Goal: Download file/media

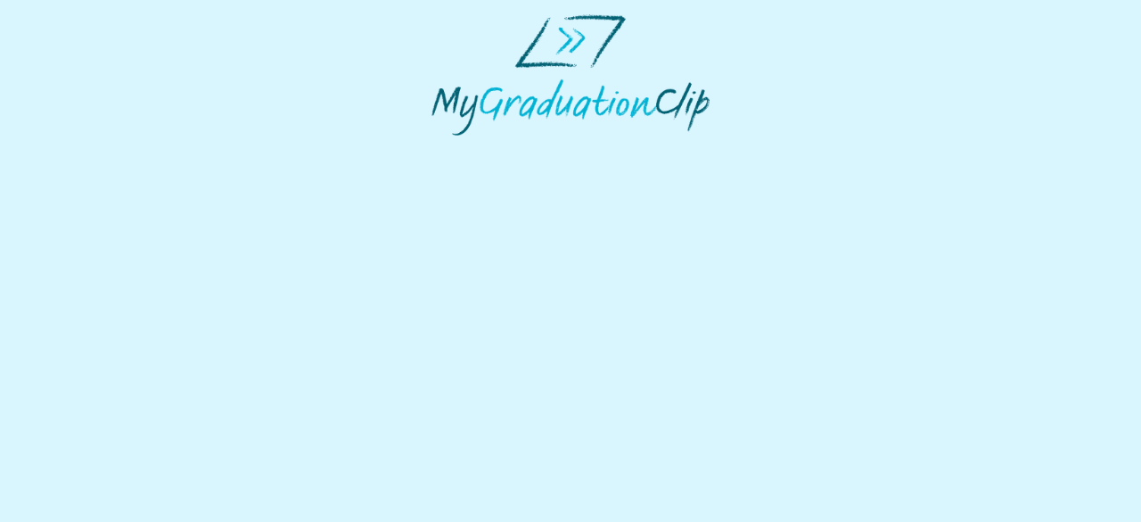
select select "**********"
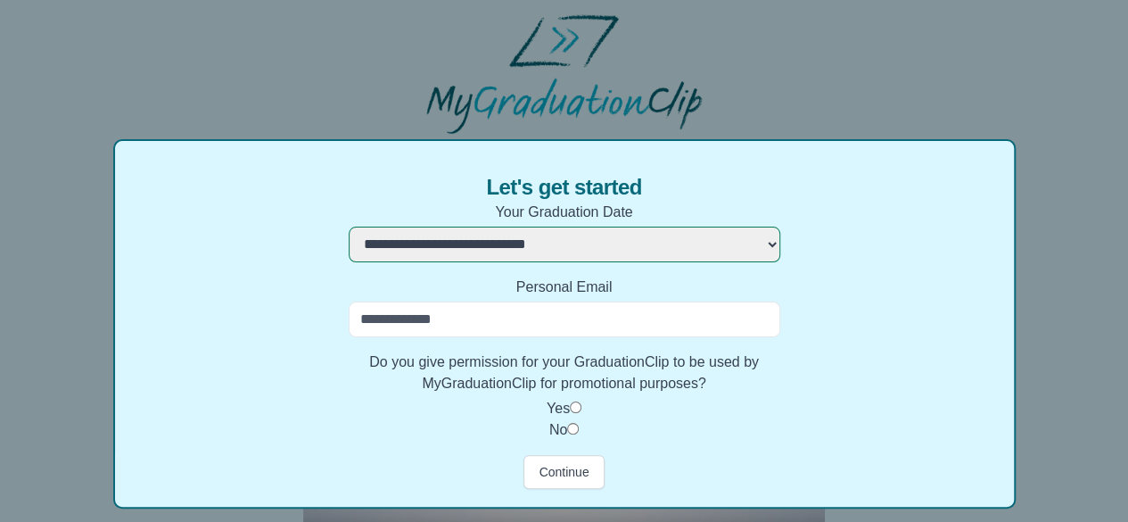
scroll to position [2, 0]
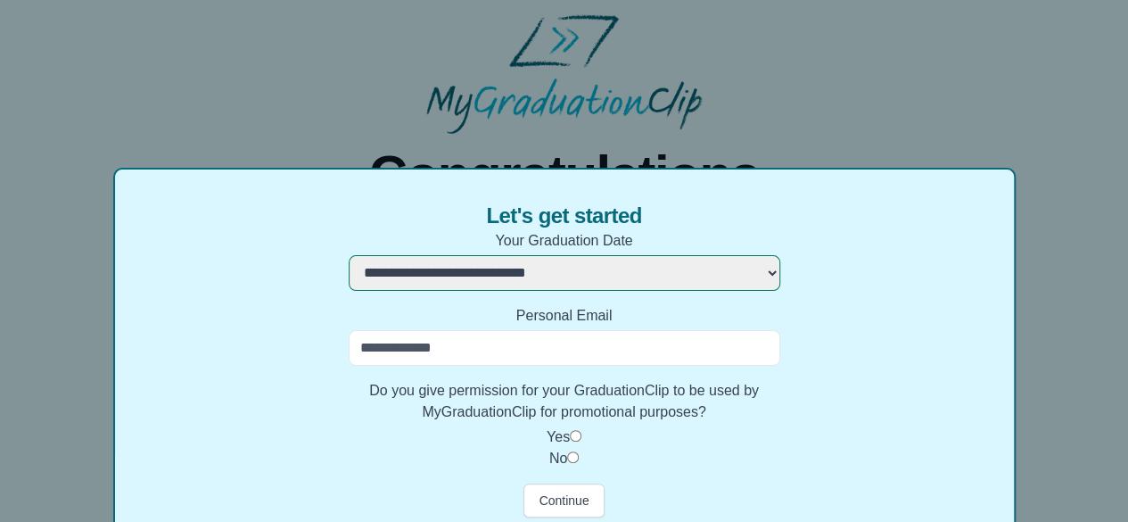
click at [539, 350] on input "Personal Email" at bounding box center [565, 348] width 432 height 36
type input "**********"
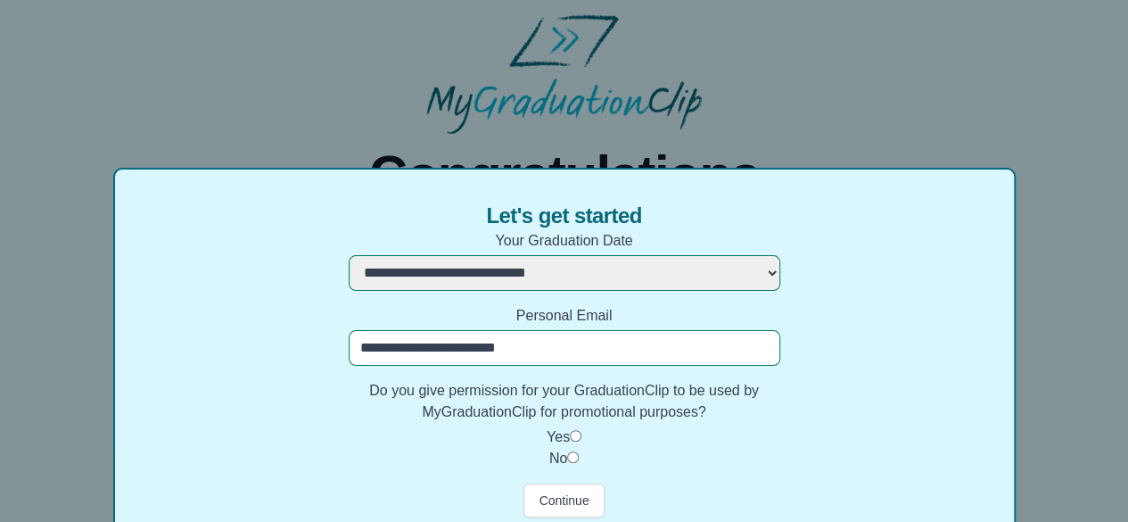
click at [564, 434] on label "Yes" at bounding box center [558, 436] width 23 height 15
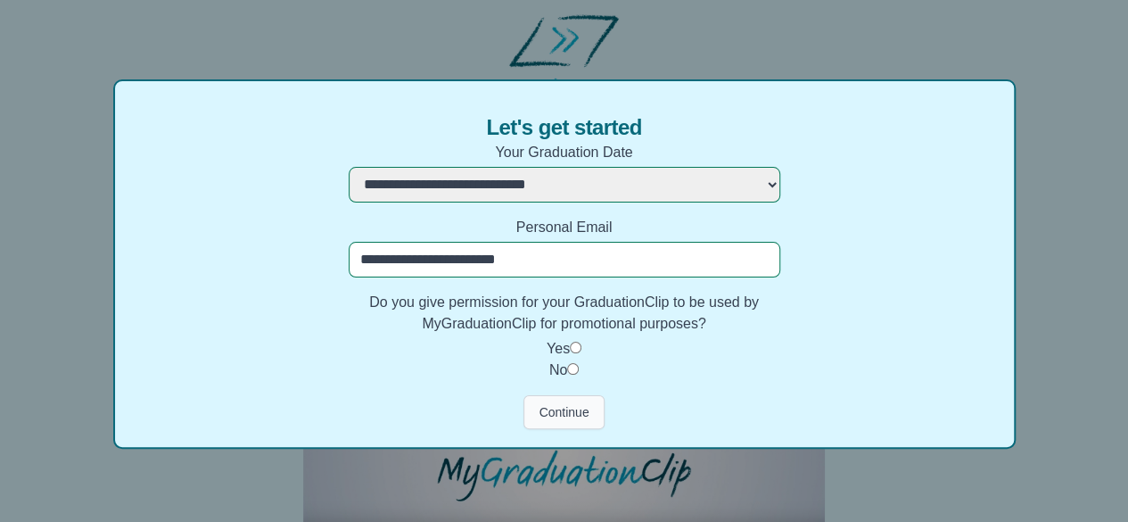
scroll to position [91, 0]
click at [560, 409] on button "Continue" at bounding box center [563, 411] width 80 height 34
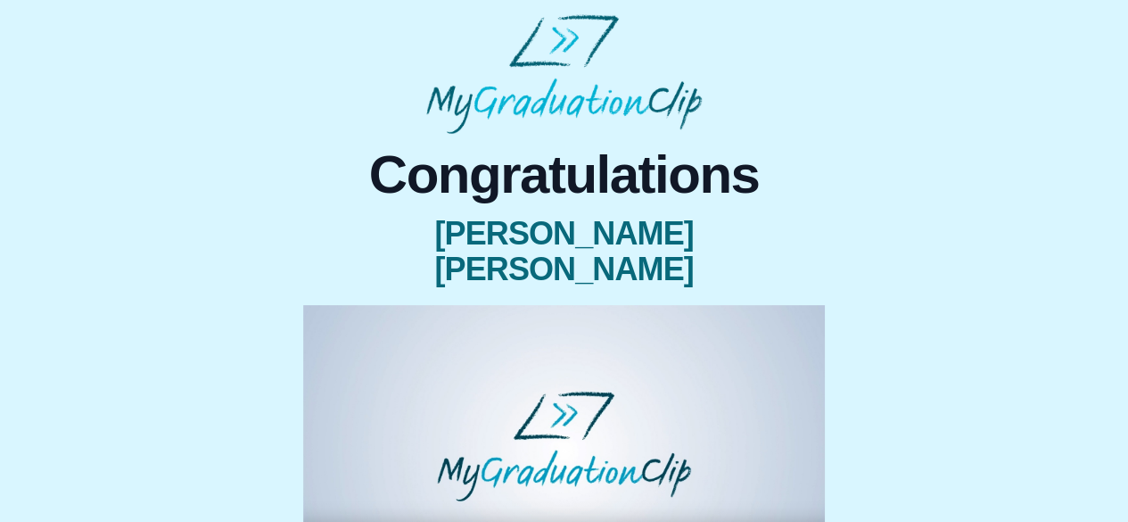
scroll to position [255, 0]
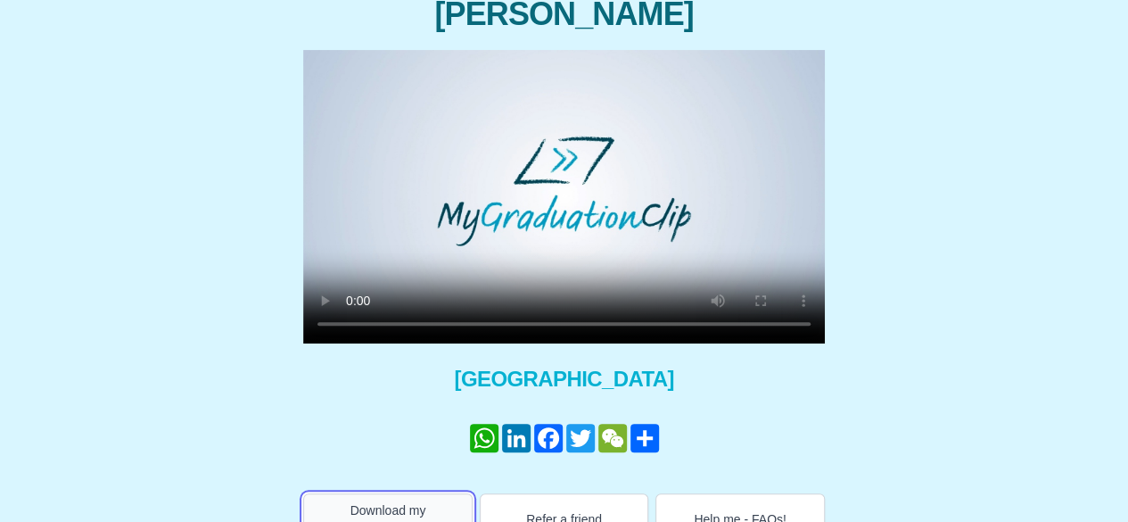
click at [413, 493] on button "Download my GraduationClip" at bounding box center [387, 519] width 169 height 52
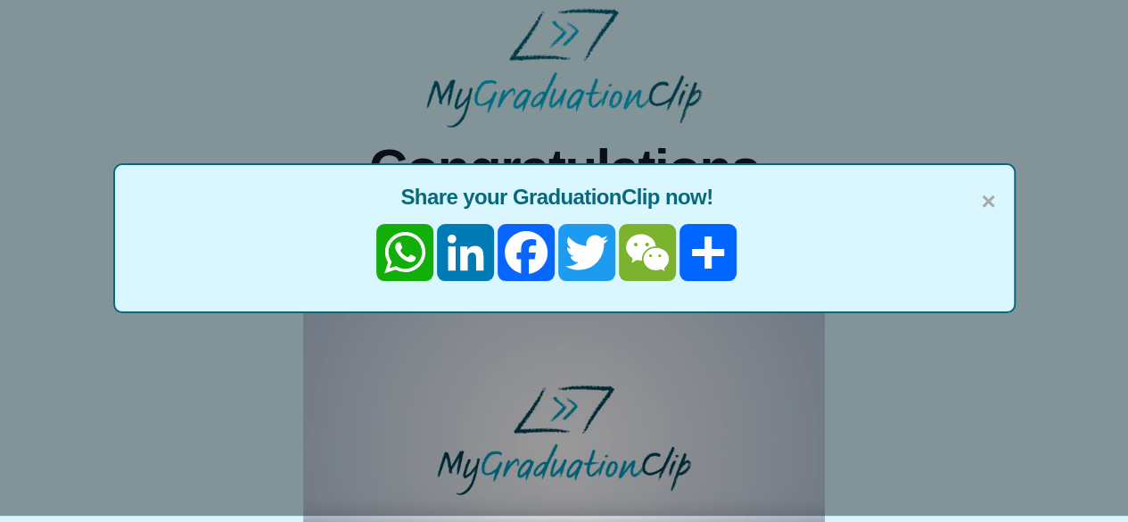
scroll to position [0, 0]
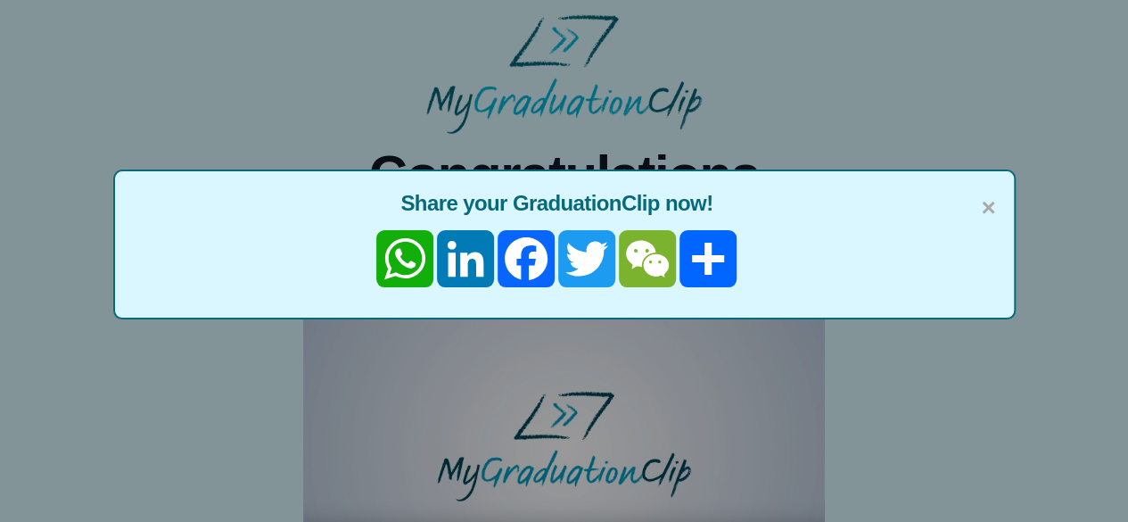
drag, startPoint x: 984, startPoint y: 206, endPoint x: 963, endPoint y: 192, distance: 25.7
click at [979, 202] on div "× Share your GraduationClip now! WhatsApp LinkedIn Facebook Twitter WeChat Share" at bounding box center [564, 244] width 902 height 150
